Goal: Task Accomplishment & Management: Complete application form

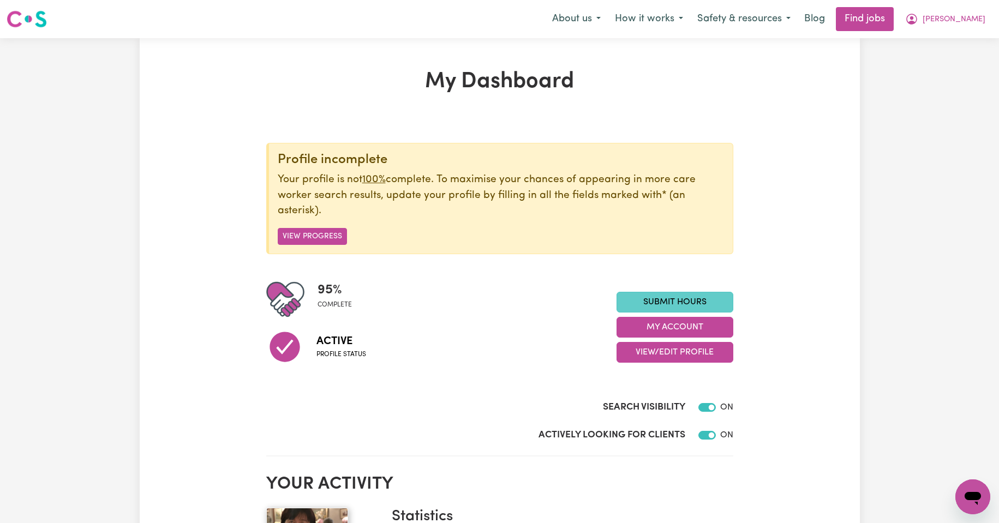
click at [673, 305] on link "Submit Hours" at bounding box center [675, 302] width 117 height 21
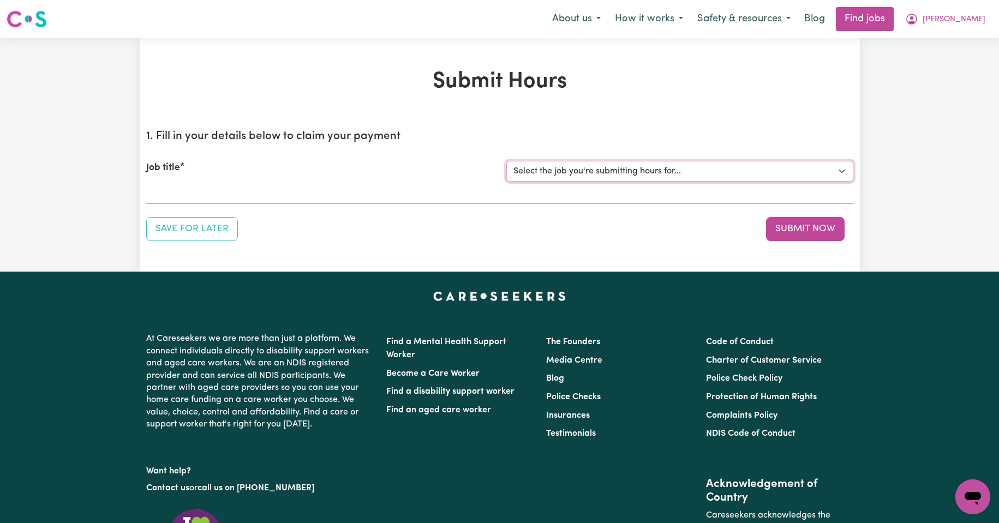
click at [842, 171] on select "Select the job you're submitting hours for... [Kishore Hands Of Care] Support W…" at bounding box center [680, 171] width 347 height 21
select select "14320"
click at [507, 161] on select "Select the job you're submitting hours for... [Kishore Hands Of Care] Support W…" at bounding box center [680, 171] width 347 height 21
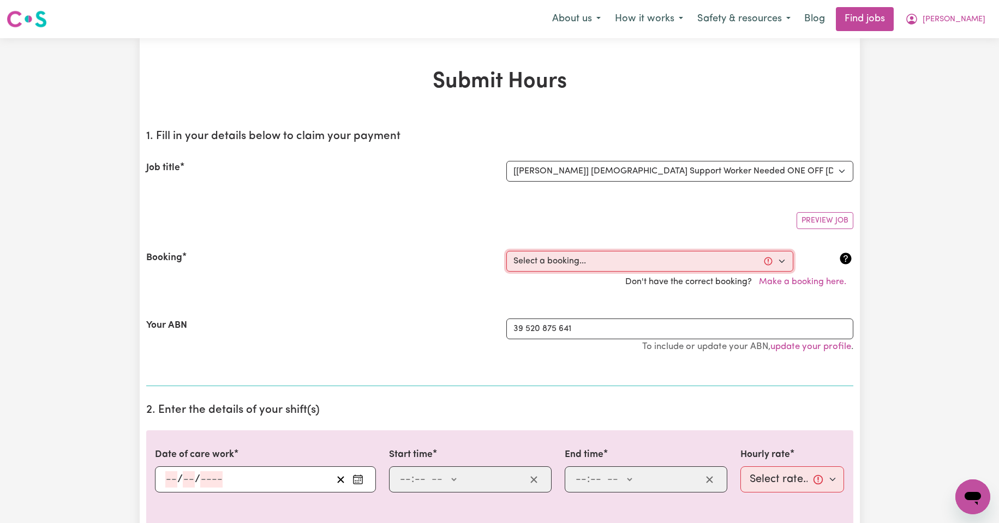
click at [782, 261] on select "Select a booking... [DATE] 08:00am to 09:30am (ONE-OFF) [DATE] 08:00am to 09:30…" at bounding box center [650, 261] width 287 height 21
click at [783, 261] on select "Select a booking... [DATE] 08:00am to 09:30am (ONE-OFF) [DATE] 08:00am to 09:30…" at bounding box center [650, 261] width 287 height 21
select select "354674"
click at [507, 251] on select "Select a booking... [DATE] 08:00am to 09:30am (ONE-OFF) [DATE] 08:00am to 09:30…" at bounding box center [650, 261] width 287 height 21
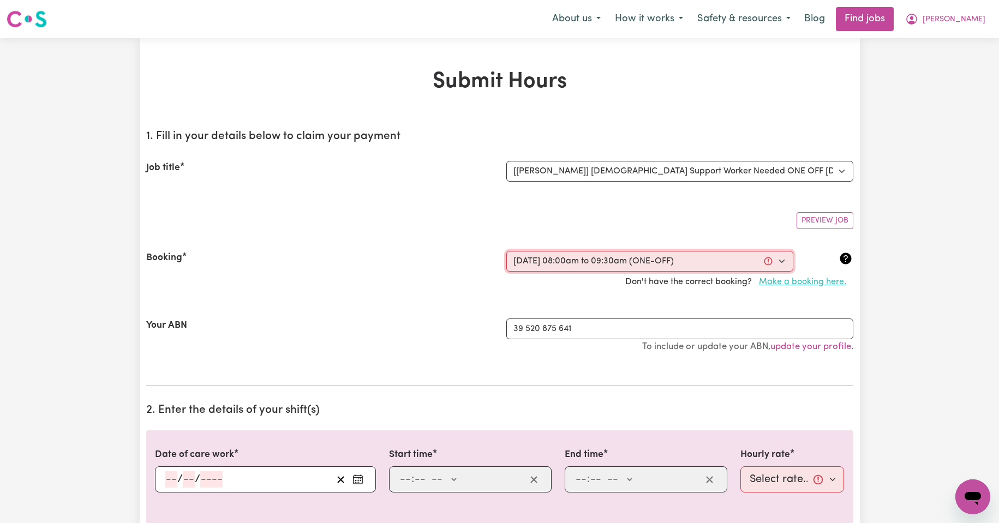
type input "[DATE]"
type input "3"
type input "9"
type input "2025"
type input "08:00"
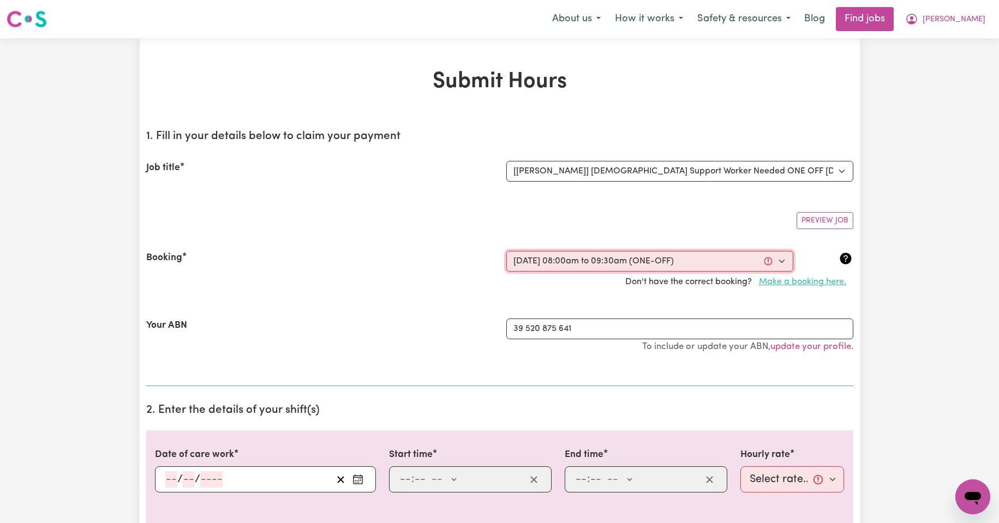
type input "8"
type input "0"
select select "am"
type input "09:30"
type input "9"
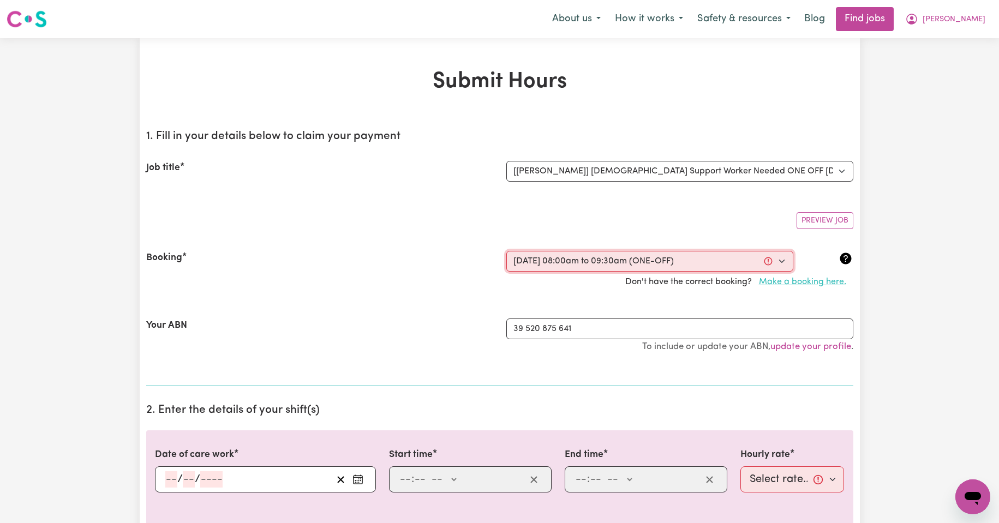
type input "30"
select select "am"
select select "50-Weekday"
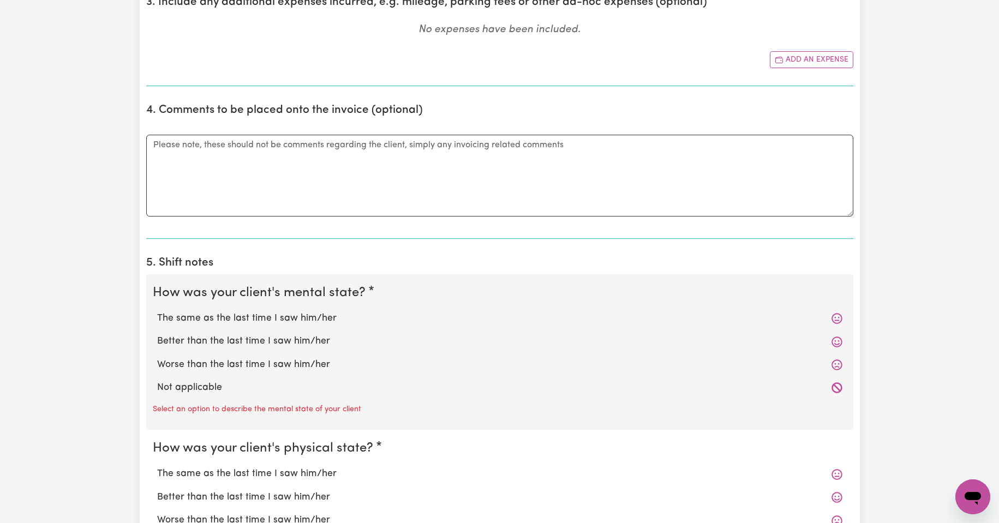
scroll to position [600, 0]
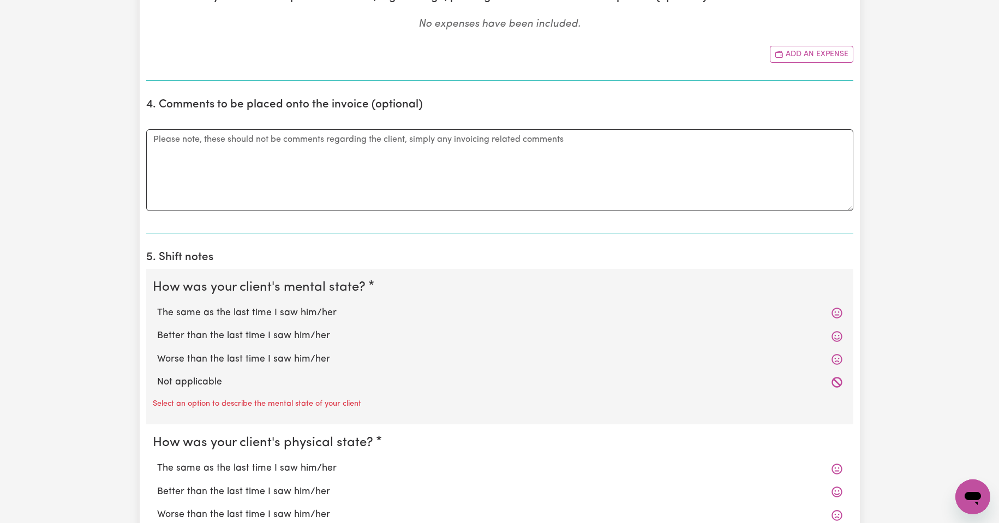
click at [272, 314] on label "The same as the last time I saw him/her" at bounding box center [500, 313] width 686 height 14
click at [157, 306] on input "The same as the last time I saw him/her" at bounding box center [157, 306] width 1 height 1
radio input "true"
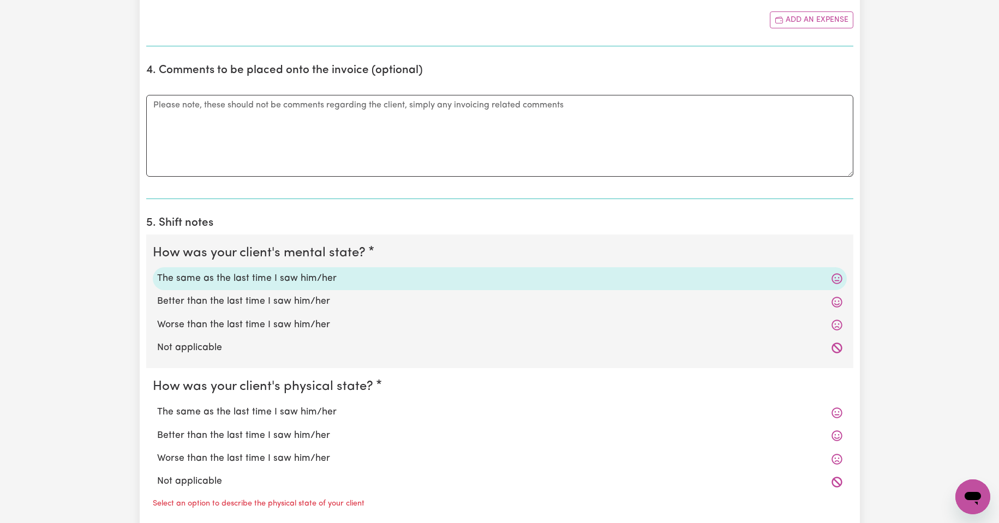
scroll to position [637, 0]
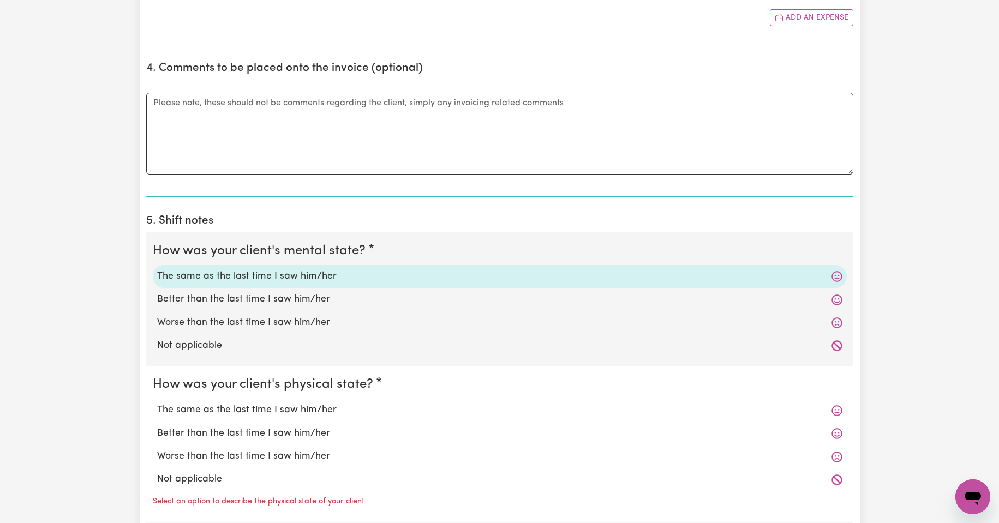
click at [248, 436] on label "Better than the last time I saw him/her" at bounding box center [500, 434] width 686 height 14
click at [157, 427] on input "Better than the last time I saw him/her" at bounding box center [157, 426] width 1 height 1
radio input "true"
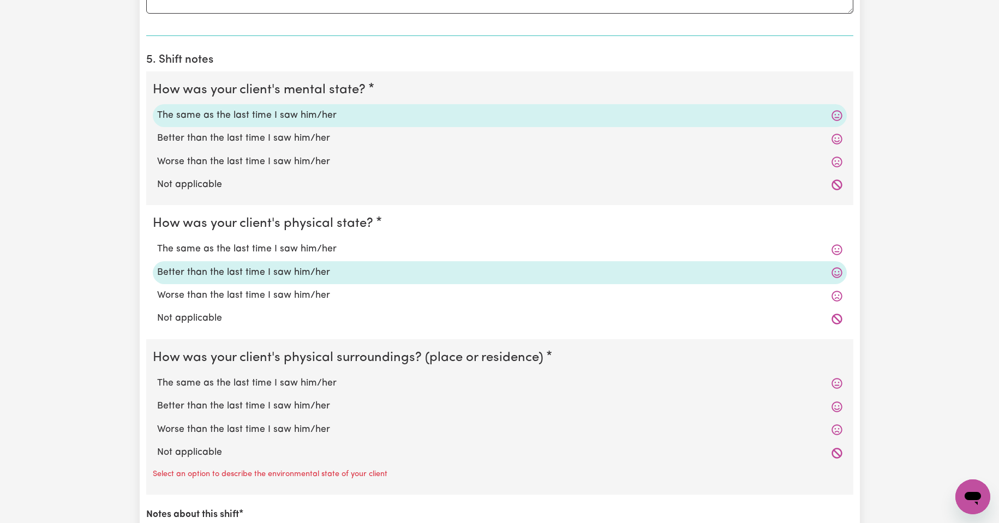
scroll to position [801, 0]
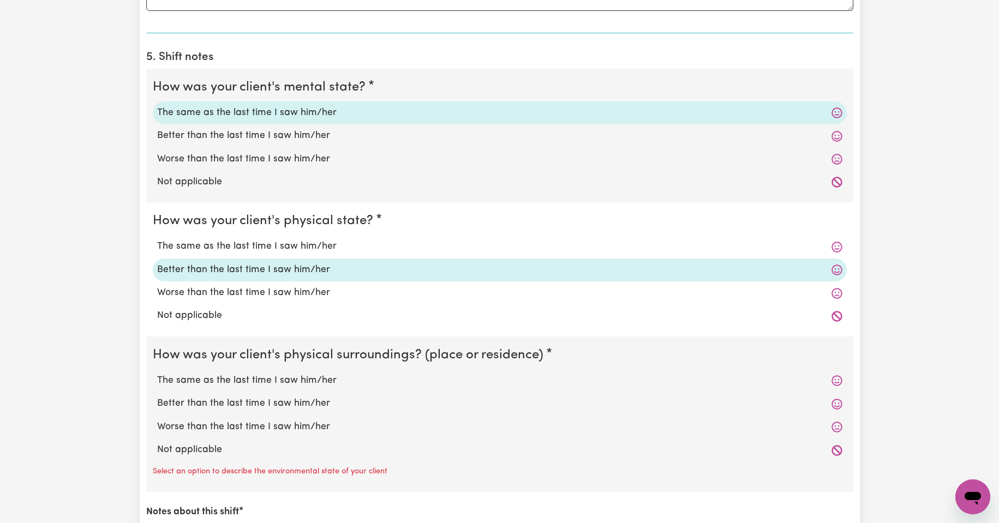
click at [271, 381] on label "The same as the last time I saw him/her" at bounding box center [500, 381] width 686 height 14
click at [157, 374] on input "The same as the last time I saw him/her" at bounding box center [157, 373] width 1 height 1
radio input "true"
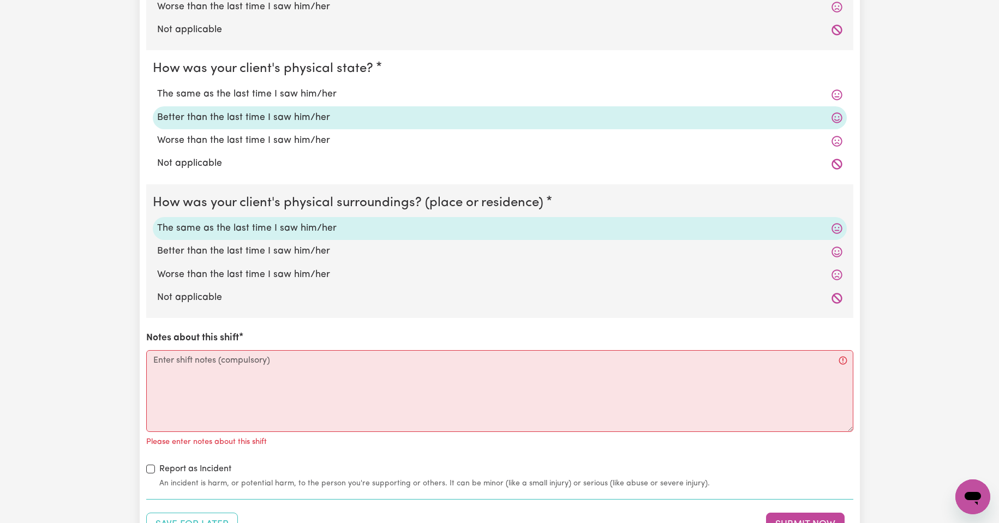
scroll to position [965, 0]
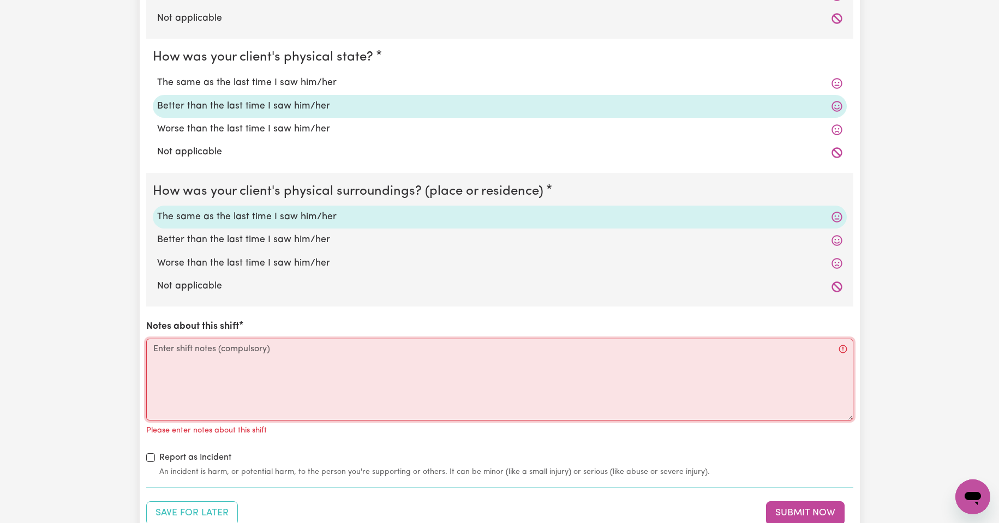
click at [290, 364] on textarea "Notes about this shift" at bounding box center [499, 380] width 707 height 82
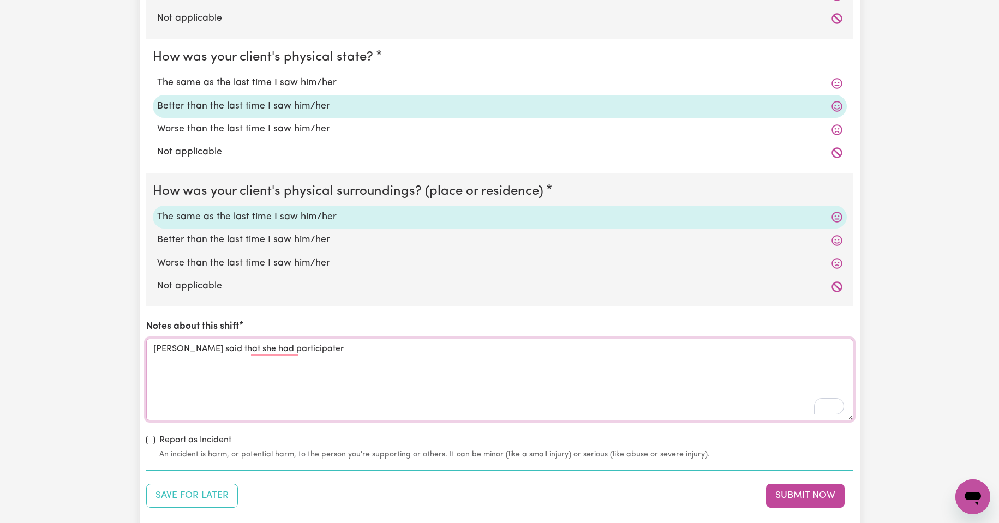
click at [280, 373] on textarea "[PERSON_NAME] said that she had participater" at bounding box center [499, 380] width 707 height 82
click at [301, 350] on textarea "[PERSON_NAME] said that she had participater" at bounding box center [499, 380] width 707 height 82
click at [379, 350] on textarea "[PERSON_NAME] said that she had participated in the community" at bounding box center [499, 380] width 707 height 82
type textarea "[PERSON_NAME] said that she had participated in the community event and had a g…"
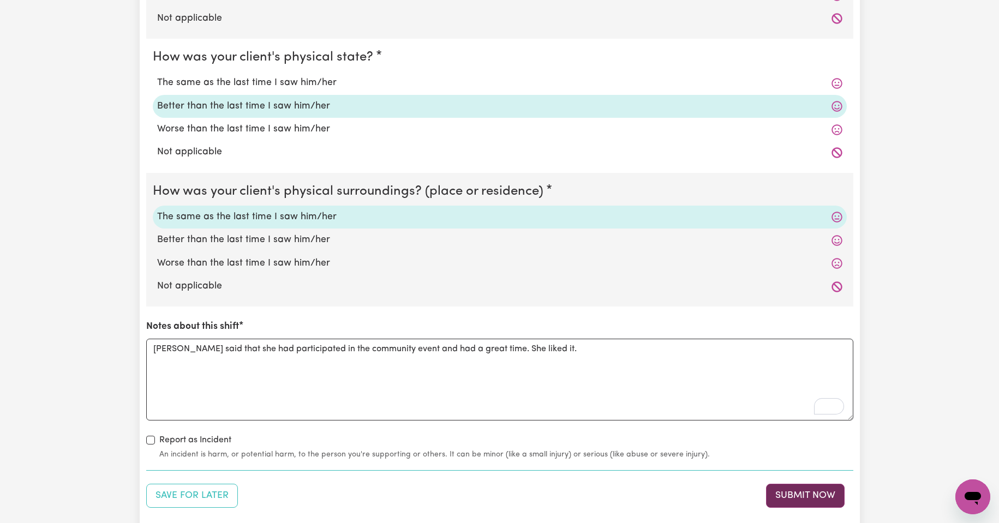
click at [801, 495] on button "Submit Now" at bounding box center [805, 496] width 79 height 24
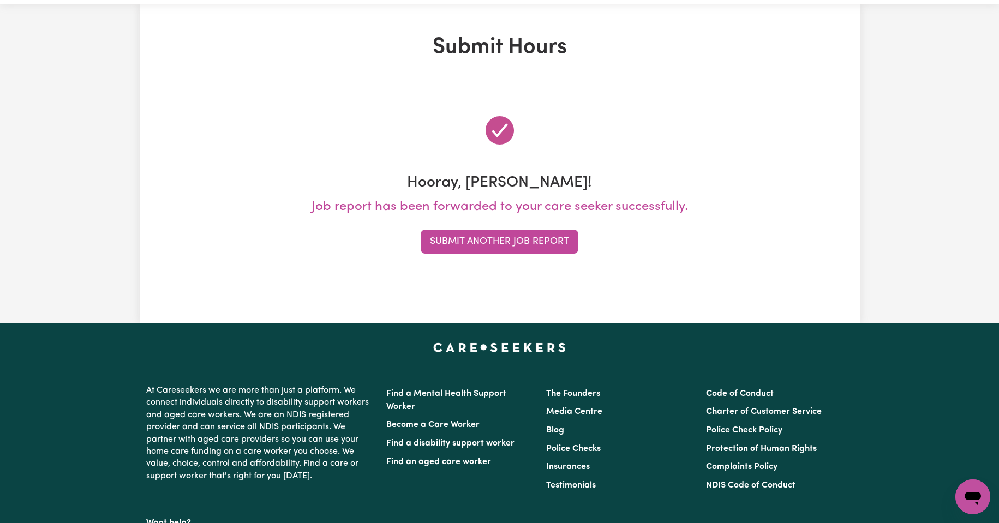
scroll to position [0, 0]
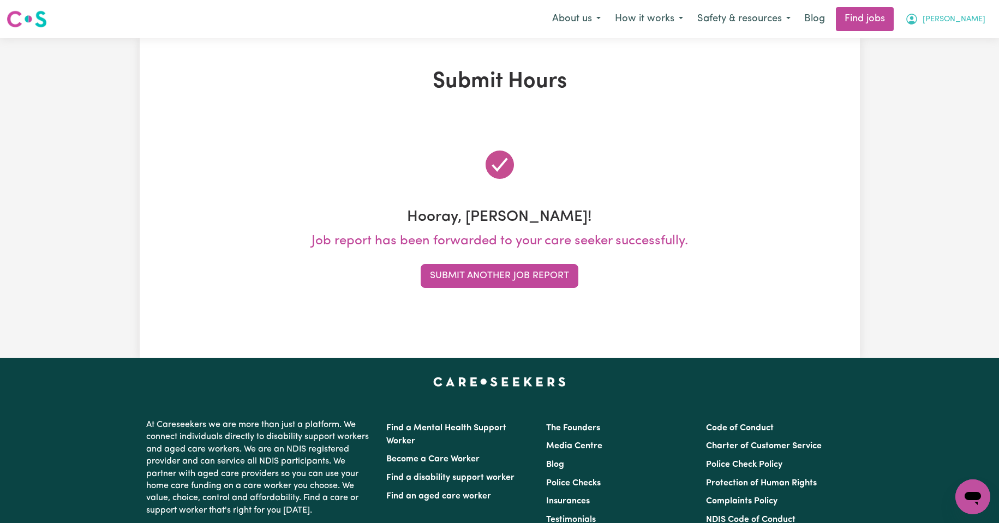
click at [968, 17] on span "[PERSON_NAME]" at bounding box center [954, 20] width 63 height 12
click at [940, 41] on link "My Account" at bounding box center [949, 42] width 86 height 21
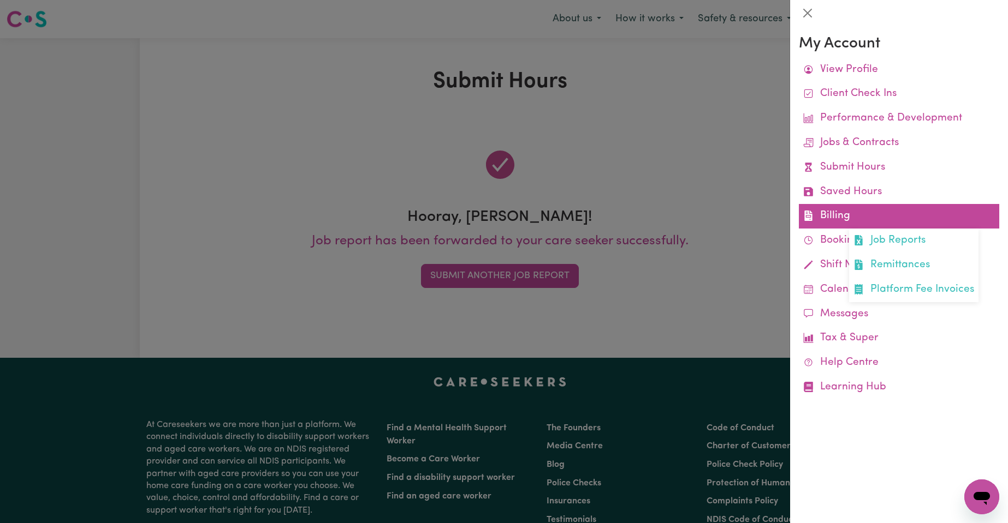
click at [841, 218] on link "Billing Job Reports Remittances Platform Fee Invoices" at bounding box center [899, 216] width 200 height 25
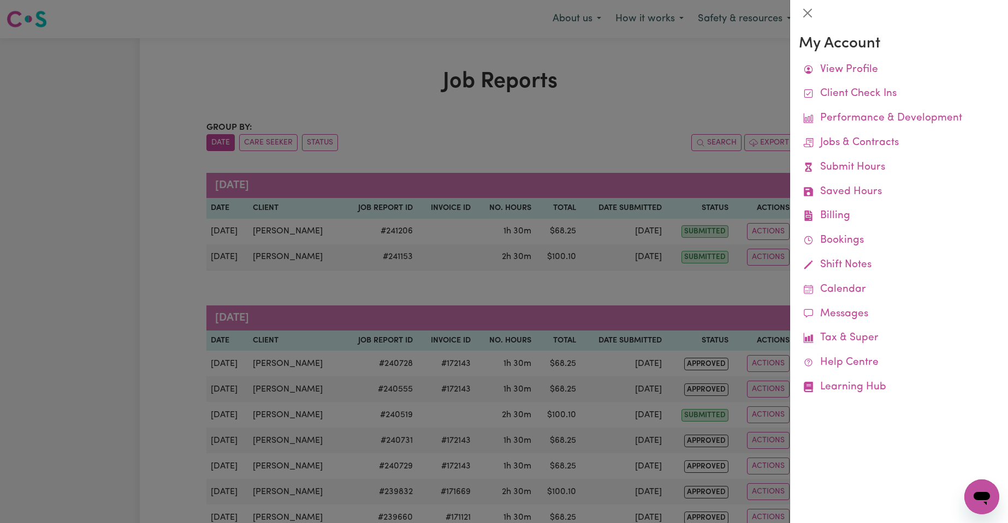
click at [669, 70] on div at bounding box center [504, 261] width 1008 height 523
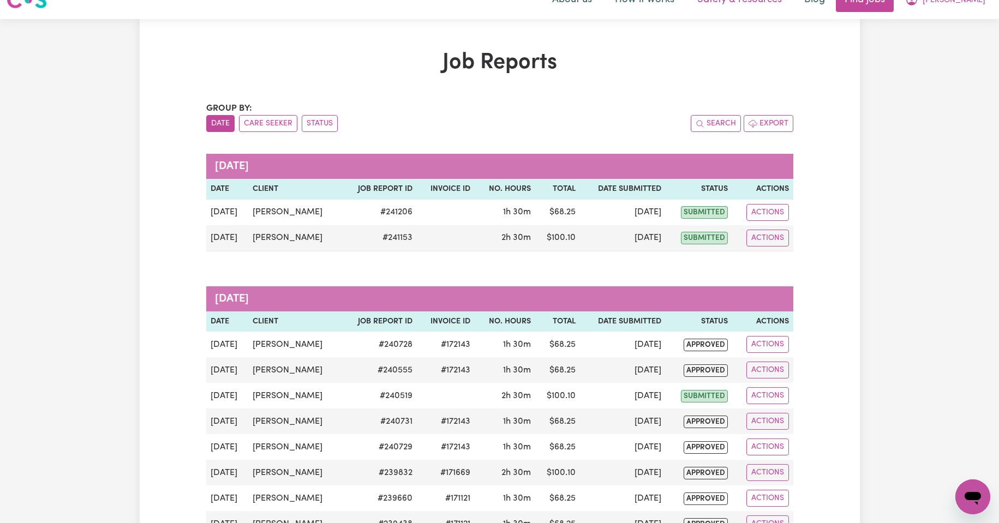
scroll to position [18, 0]
